Goal: Task Accomplishment & Management: Use online tool/utility

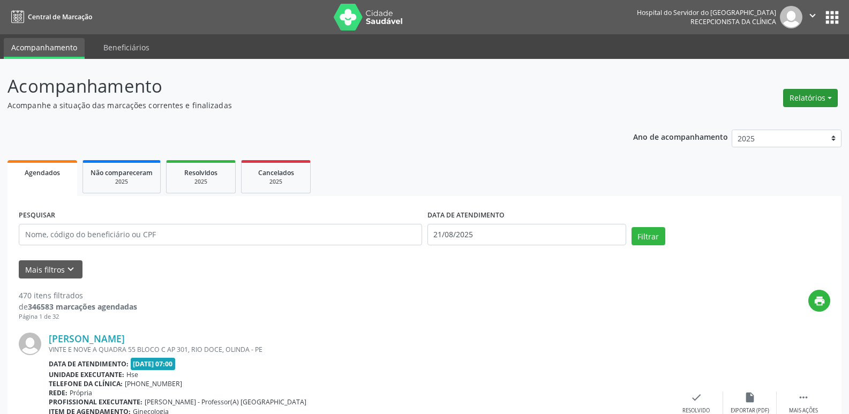
click at [816, 101] on button "Relatórios" at bounding box center [810, 98] width 55 height 18
click at [781, 118] on link "Agendamentos" at bounding box center [780, 121] width 115 height 15
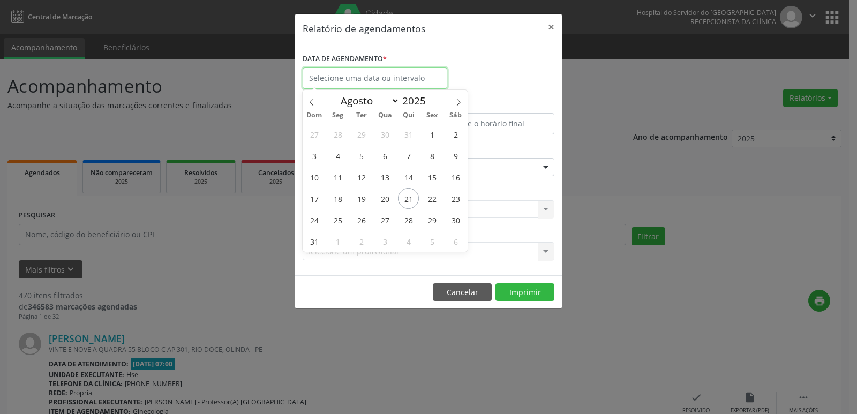
click at [352, 78] on input "text" at bounding box center [375, 78] width 145 height 21
click at [408, 198] on span "21" at bounding box center [408, 198] width 21 height 21
type input "21/08/2025"
click at [408, 198] on span "21" at bounding box center [408, 198] width 21 height 21
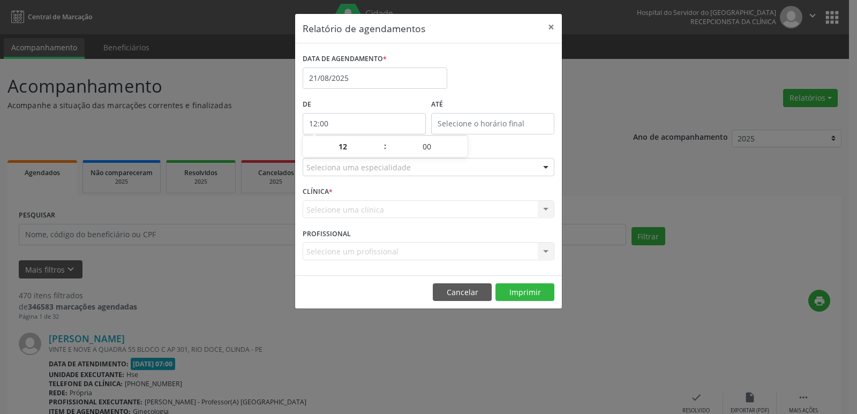
click at [365, 123] on input "12:00" at bounding box center [364, 123] width 123 height 21
click at [379, 153] on span at bounding box center [380, 152] width 8 height 11
type input "11:00"
type input "11"
click at [379, 153] on span at bounding box center [380, 152] width 8 height 11
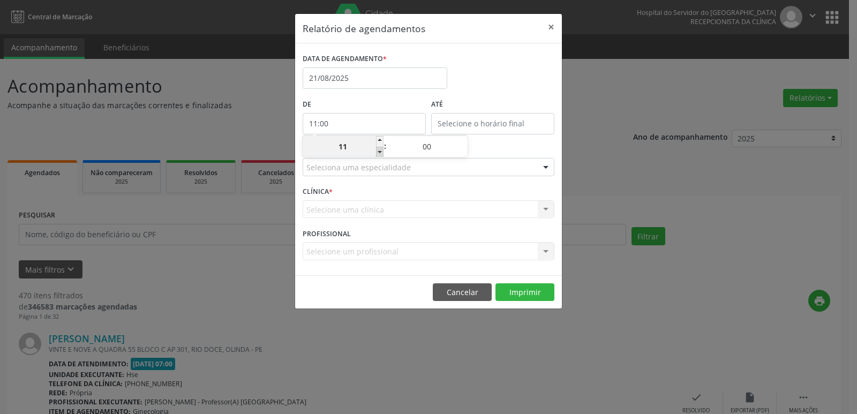
type input "10:00"
type input "10"
click at [379, 153] on span at bounding box center [380, 152] width 8 height 11
type input "09:00"
type input "09"
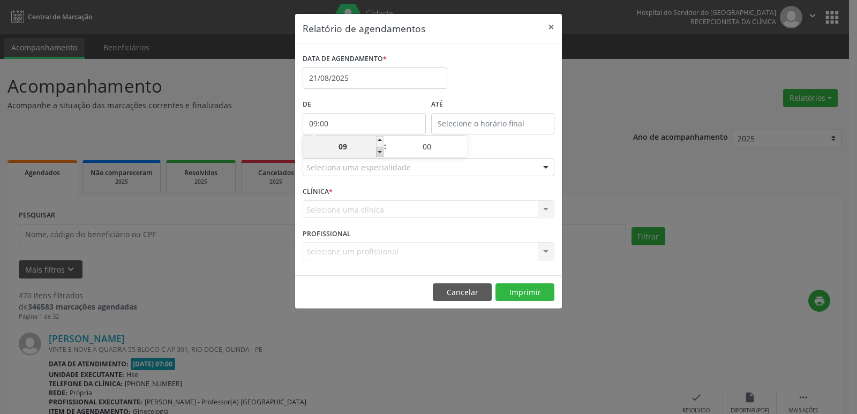
click at [379, 153] on span at bounding box center [380, 152] width 8 height 11
type input "08:00"
type input "08"
click at [379, 153] on span at bounding box center [380, 152] width 8 height 11
type input "07:00"
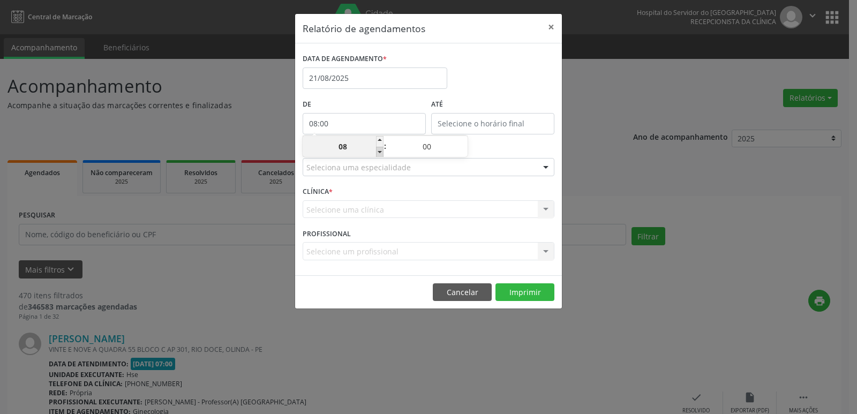
type input "07"
click at [495, 122] on input "12:00" at bounding box center [492, 123] width 123 height 21
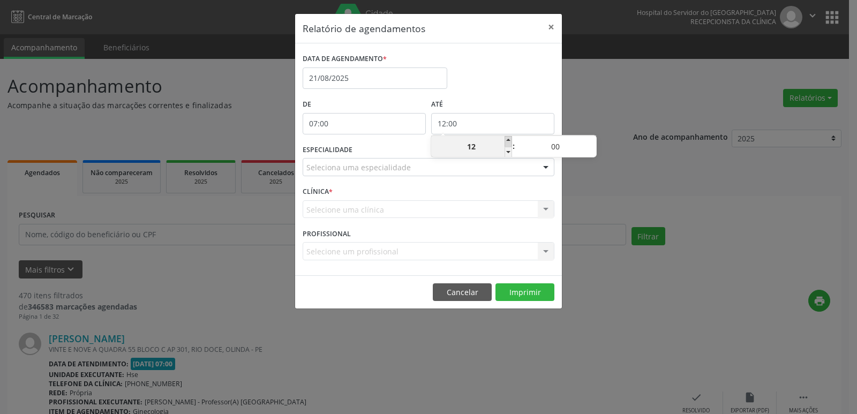
click at [509, 140] on span at bounding box center [509, 141] width 8 height 11
type input "13:00"
type input "13"
click at [509, 140] on span at bounding box center [509, 141] width 8 height 11
type input "14:00"
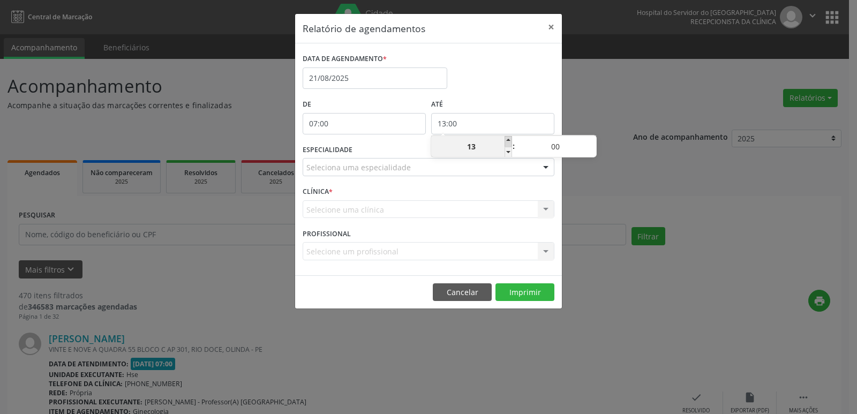
type input "14"
click at [509, 140] on span at bounding box center [509, 141] width 8 height 11
type input "15:00"
type input "15"
click at [509, 140] on span at bounding box center [509, 141] width 8 height 11
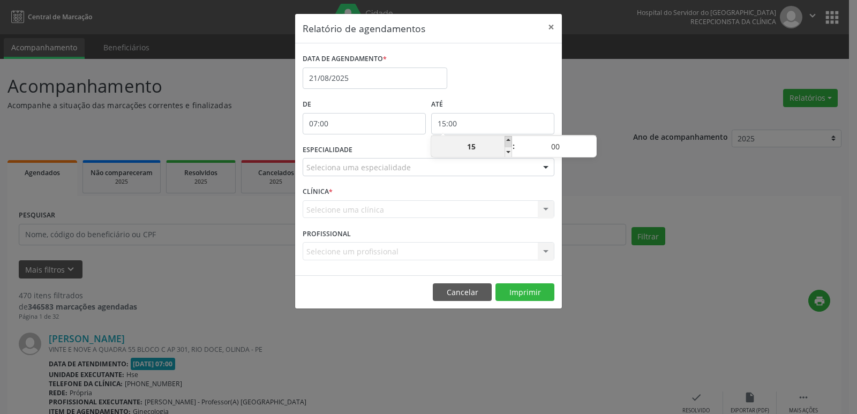
type input "16:00"
type input "16"
click at [509, 140] on span at bounding box center [509, 141] width 8 height 11
type input "17:00"
type input "17"
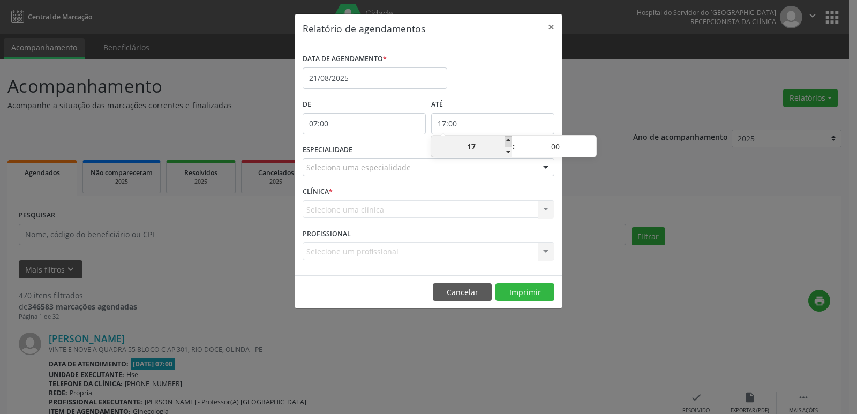
click at [509, 140] on span at bounding box center [509, 141] width 8 height 11
type input "18:00"
type input "18"
click at [509, 140] on span at bounding box center [509, 141] width 8 height 11
type input "19:00"
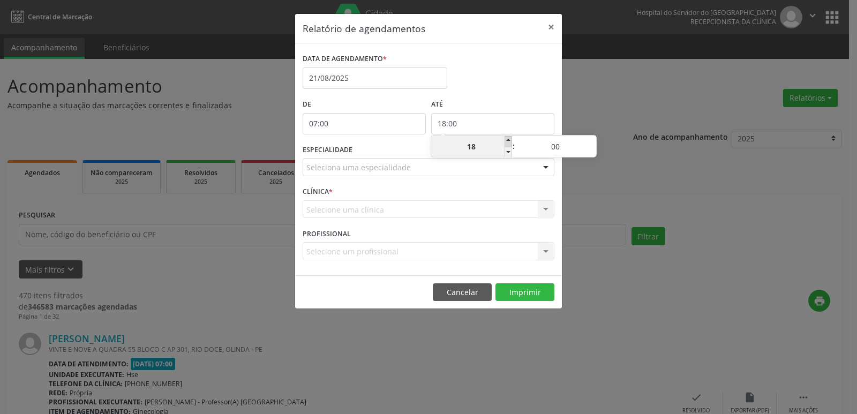
type input "19"
click at [510, 140] on span at bounding box center [509, 141] width 8 height 11
type input "20:00"
type input "20"
click at [512, 140] on span at bounding box center [509, 141] width 8 height 11
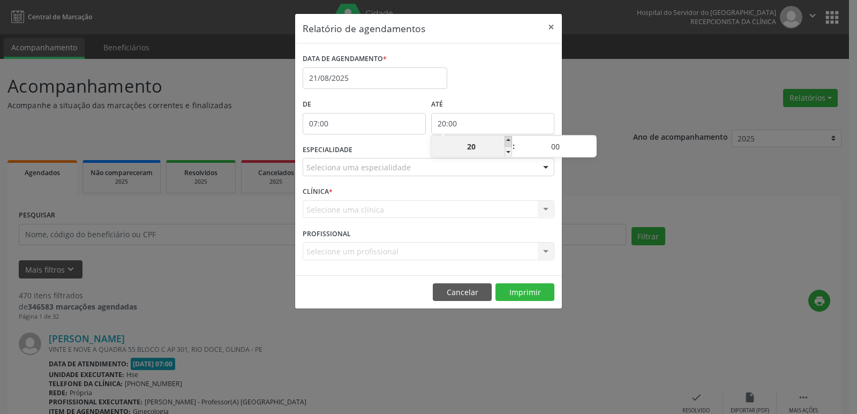
type input "21:00"
type input "21"
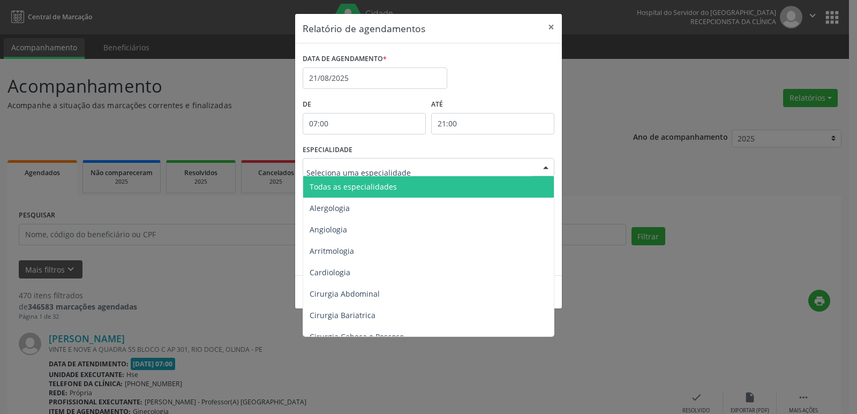
click at [545, 170] on div at bounding box center [546, 168] width 16 height 18
click at [514, 184] on span "Todas as especialidades" at bounding box center [429, 186] width 252 height 21
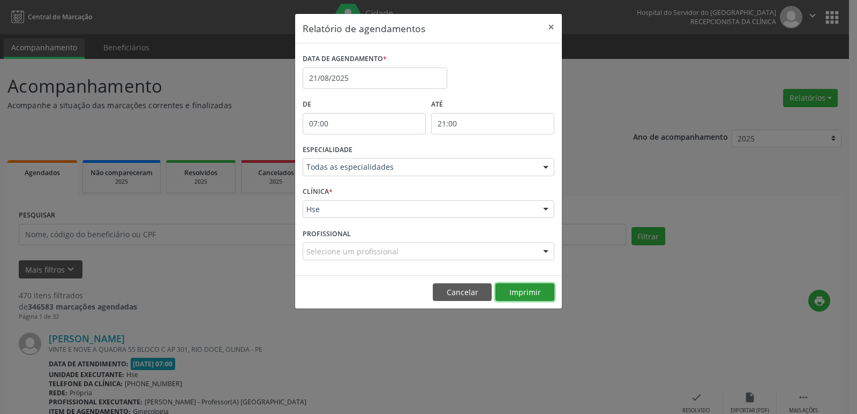
click at [527, 293] on button "Imprimir" at bounding box center [525, 292] width 59 height 18
